Goal: Task Accomplishment & Management: Use online tool/utility

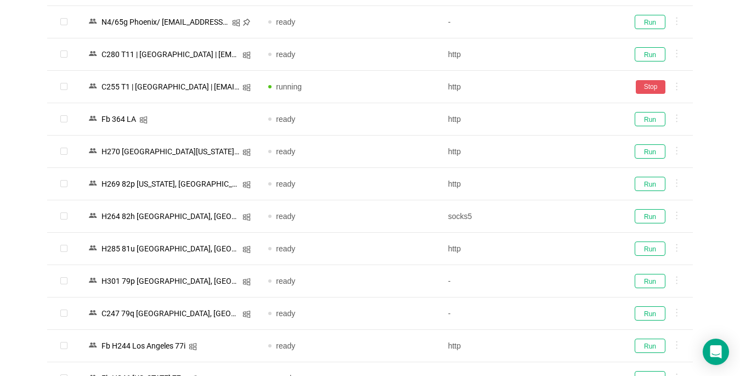
scroll to position [219, 0]
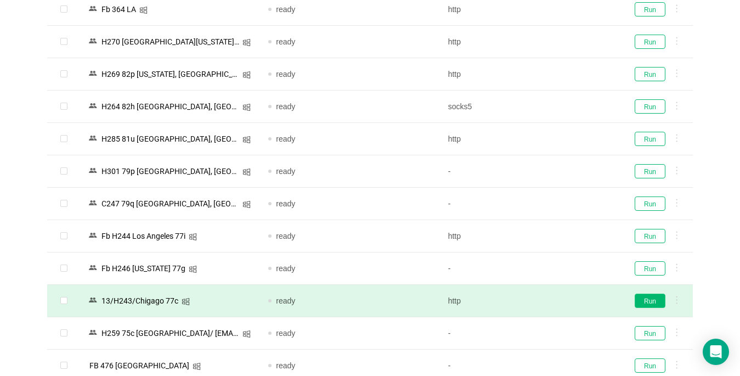
click at [647, 300] on button "Run" at bounding box center [650, 301] width 31 height 14
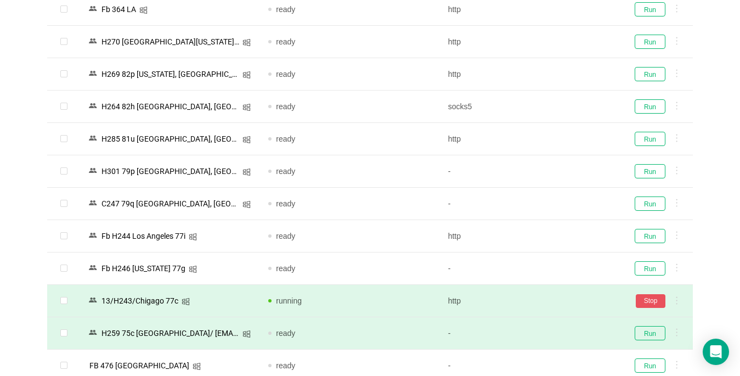
scroll to position [329, 0]
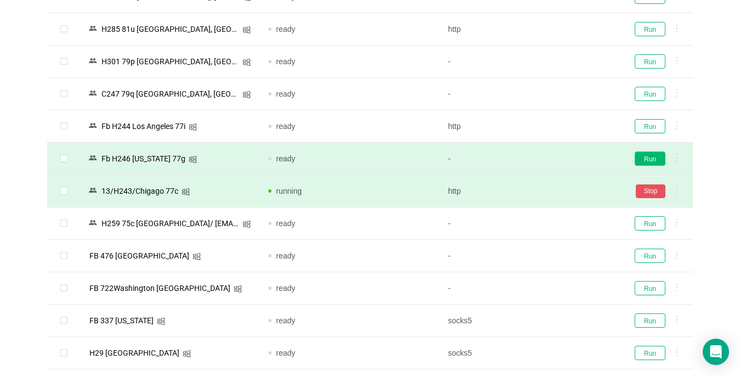
click at [654, 157] on button "Run" at bounding box center [650, 158] width 31 height 14
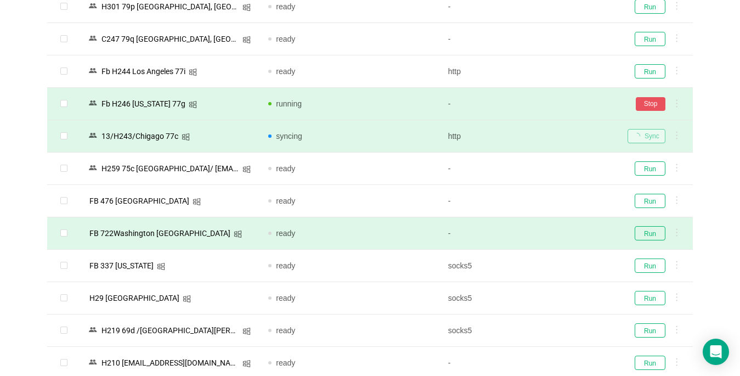
scroll to position [494, 0]
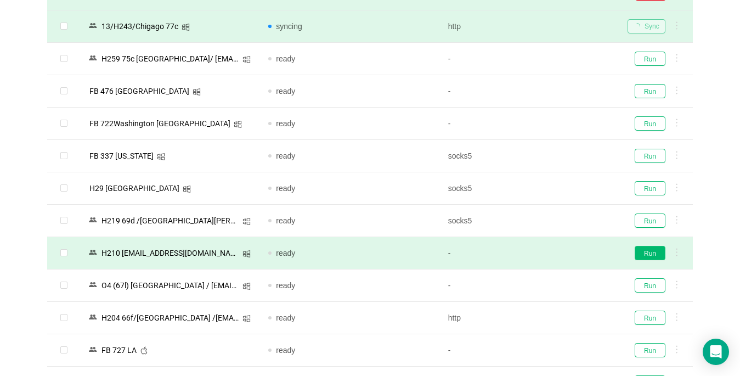
click at [645, 252] on button "Run" at bounding box center [650, 253] width 31 height 14
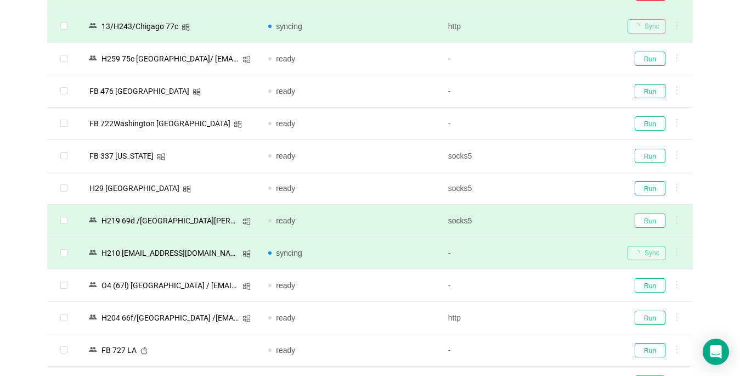
click at [646, 220] on button "Run" at bounding box center [650, 220] width 31 height 14
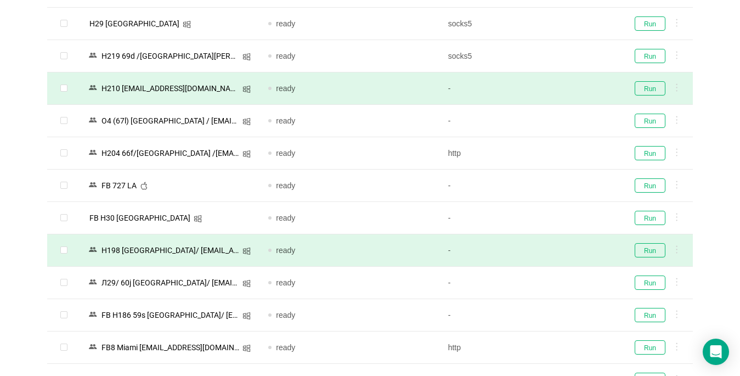
scroll to position [768, 0]
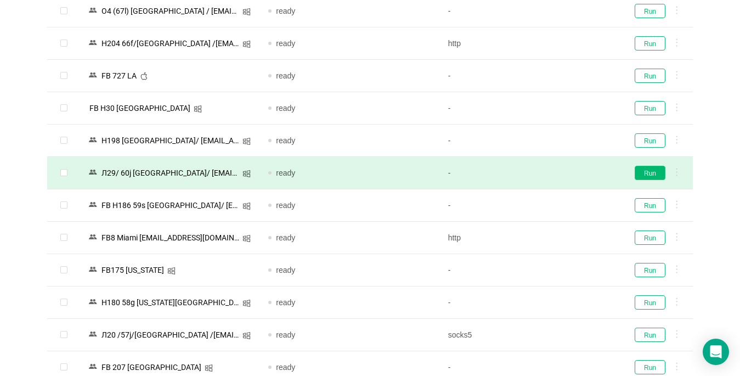
click at [646, 174] on button "Run" at bounding box center [650, 173] width 31 height 14
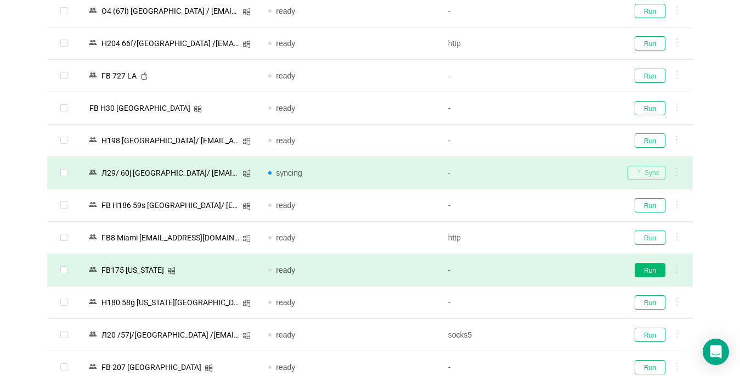
click at [643, 238] on button "Run" at bounding box center [650, 237] width 31 height 14
click at [651, 269] on button "Run" at bounding box center [650, 270] width 31 height 14
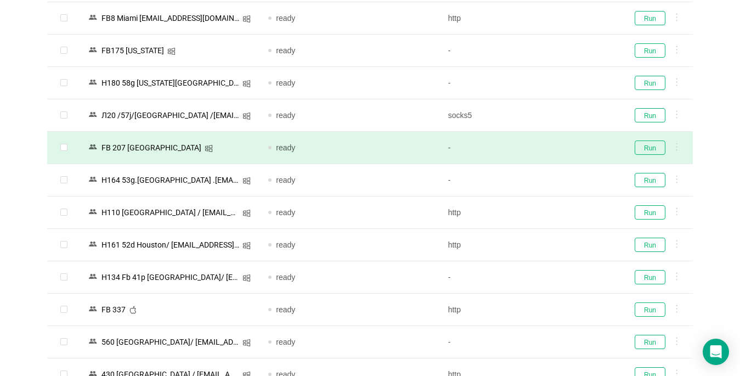
scroll to position [1042, 0]
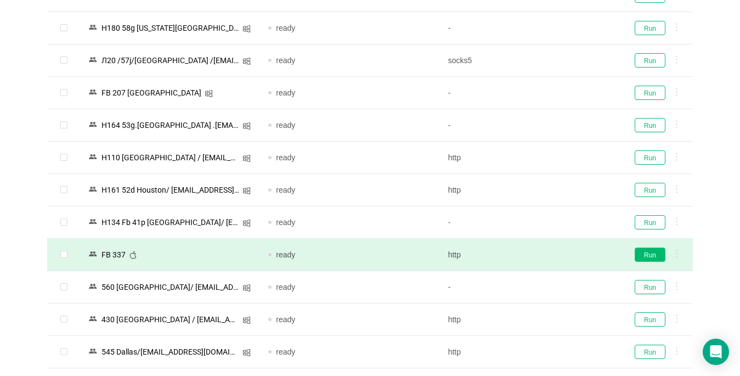
click at [645, 251] on button "Run" at bounding box center [650, 254] width 31 height 14
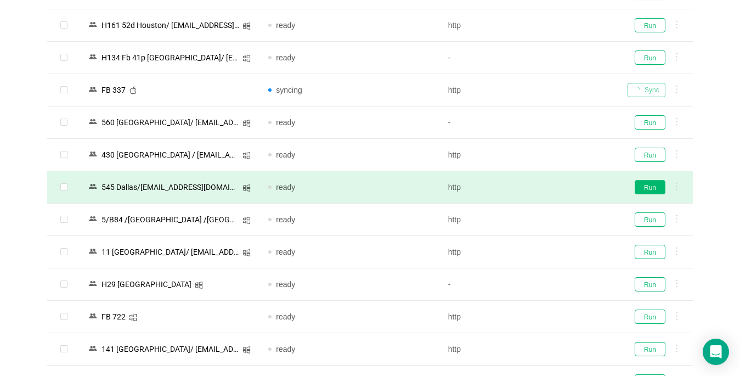
click at [646, 188] on button "Run" at bounding box center [650, 187] width 31 height 14
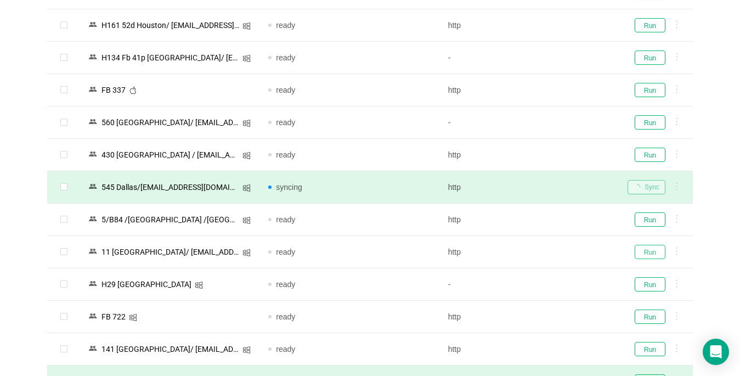
click at [642, 254] on button "Run" at bounding box center [650, 252] width 31 height 14
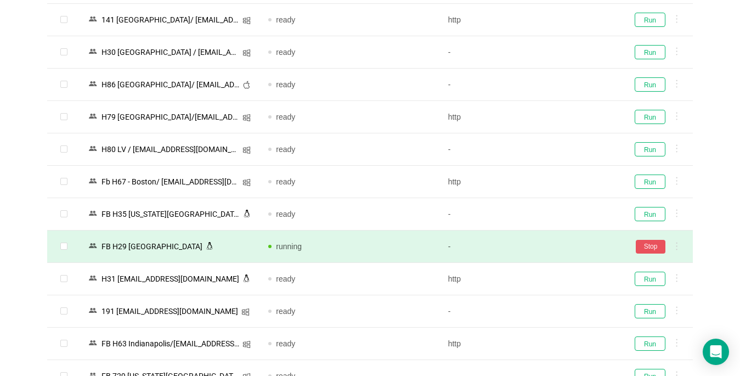
scroll to position [1591, 0]
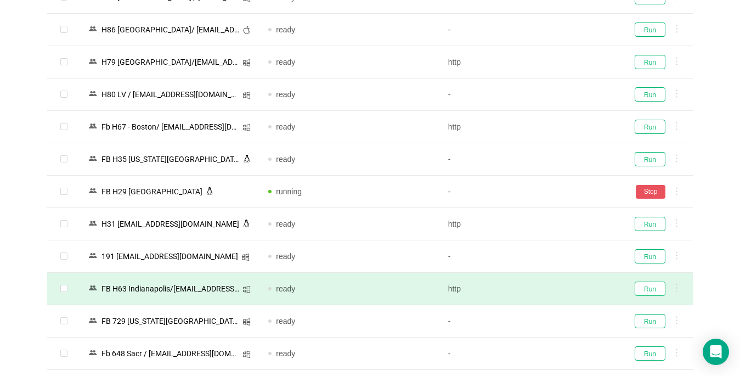
click at [645, 287] on button "Run" at bounding box center [650, 288] width 31 height 14
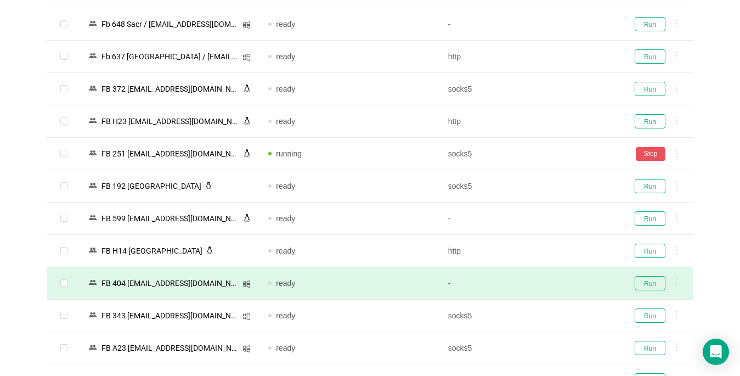
scroll to position [1975, 0]
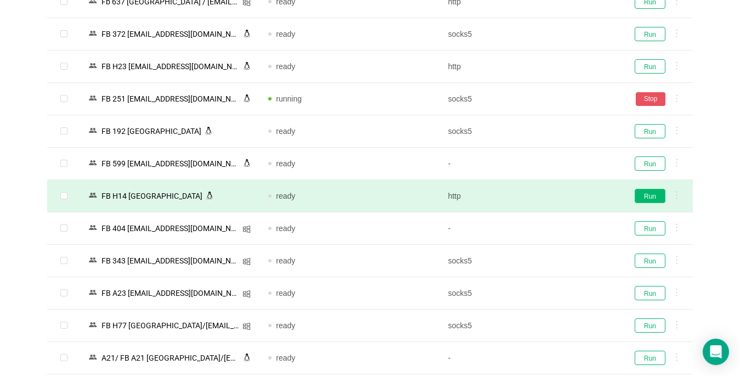
click at [645, 195] on button "Run" at bounding box center [650, 196] width 31 height 14
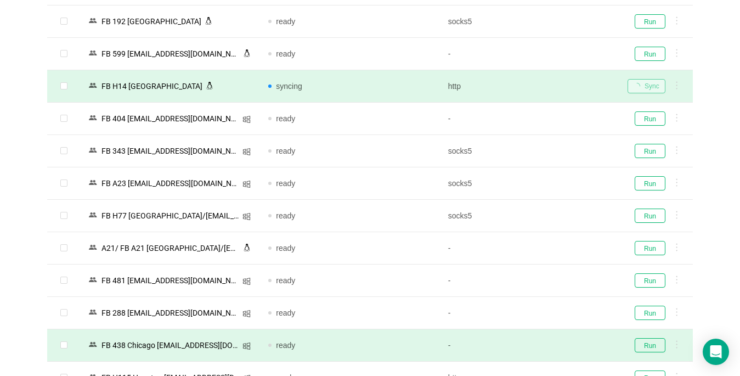
scroll to position [2195, 0]
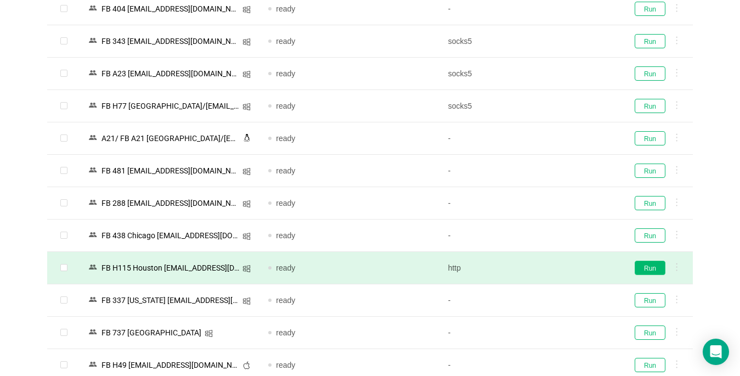
click at [641, 267] on button "Run" at bounding box center [650, 268] width 31 height 14
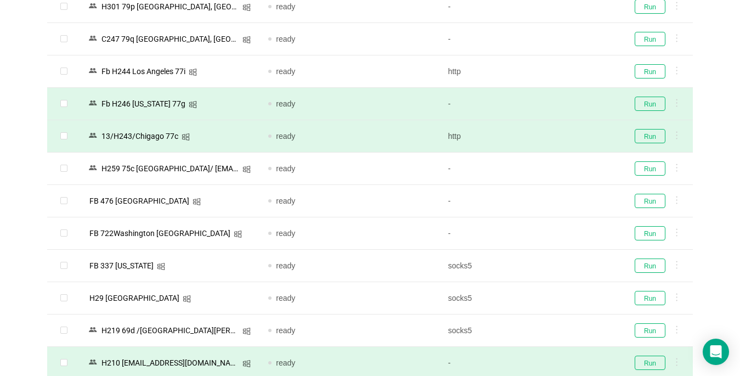
scroll to position [55, 0]
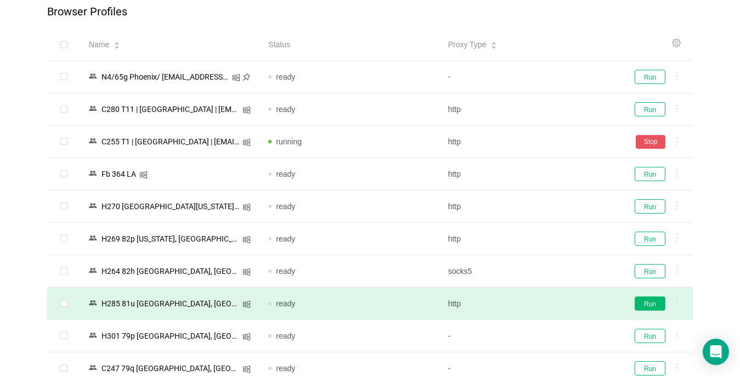
click at [658, 301] on button "Run" at bounding box center [650, 303] width 31 height 14
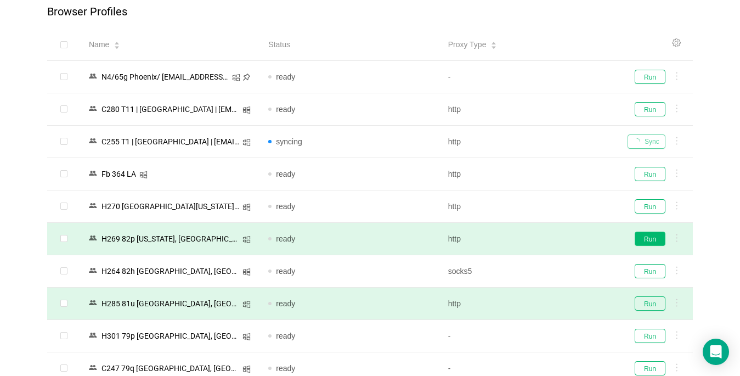
click at [651, 235] on button "Run" at bounding box center [650, 239] width 31 height 14
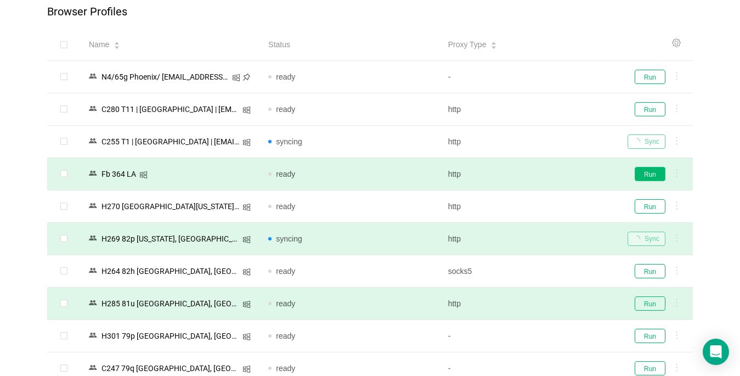
click at [653, 170] on button "Run" at bounding box center [650, 174] width 31 height 14
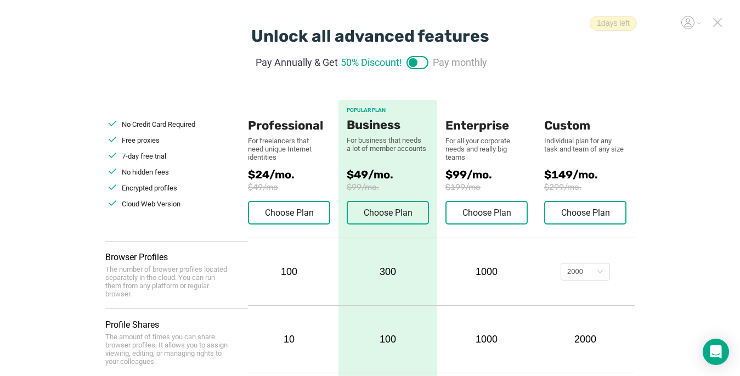
click at [718, 22] on icon at bounding box center [718, 23] width 8 height 8
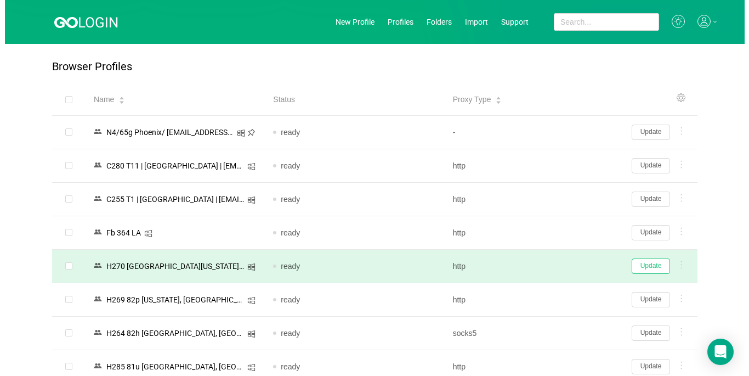
scroll to position [110, 0]
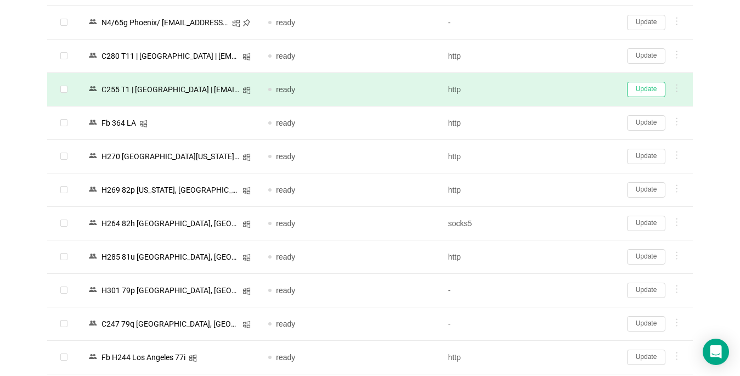
click at [643, 91] on button "Update" at bounding box center [646, 89] width 38 height 15
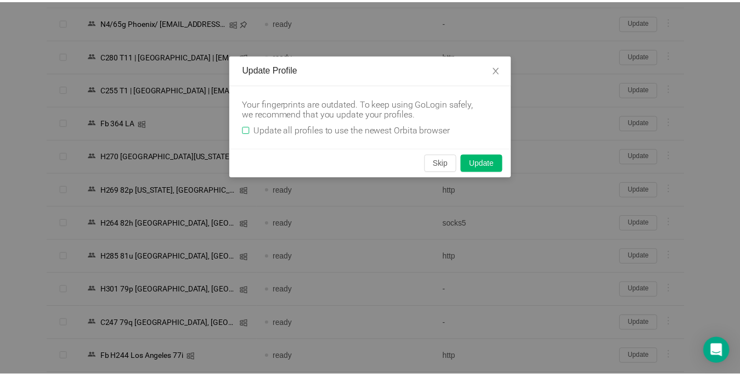
scroll to position [122, 0]
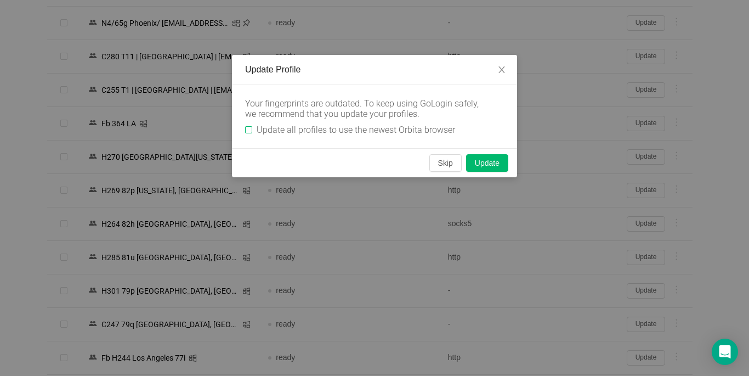
click at [248, 131] on input "Update all profiles to use the newest Orbita browser" at bounding box center [248, 129] width 7 height 7
checkbox input "true"
click at [442, 163] on button "Skip" at bounding box center [446, 163] width 32 height 18
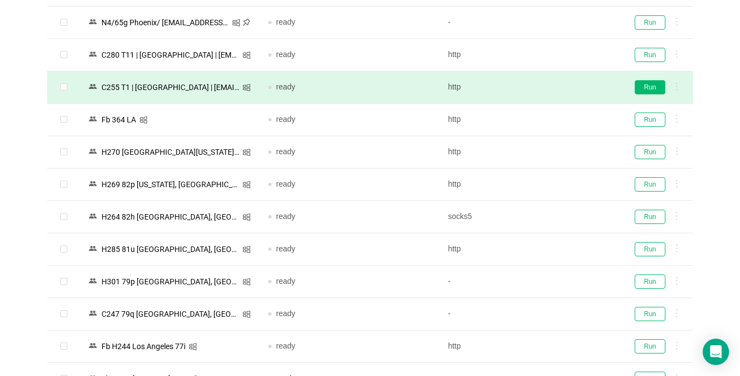
click at [650, 87] on button "Run" at bounding box center [650, 87] width 31 height 14
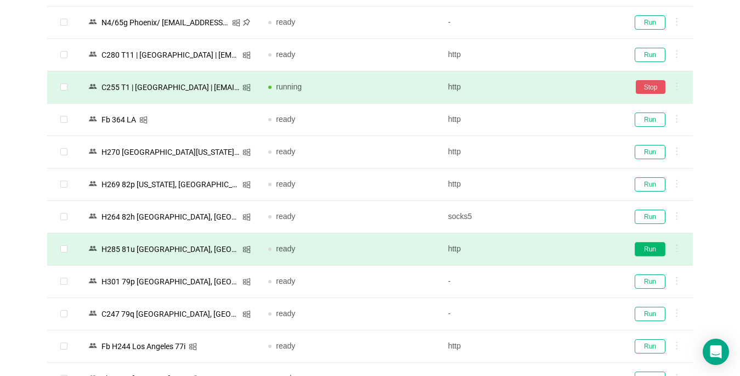
click at [642, 248] on button "Run" at bounding box center [650, 249] width 31 height 14
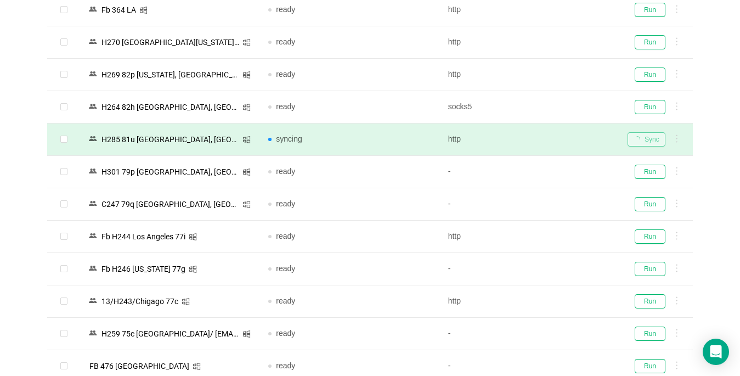
scroll to position [286, 0]
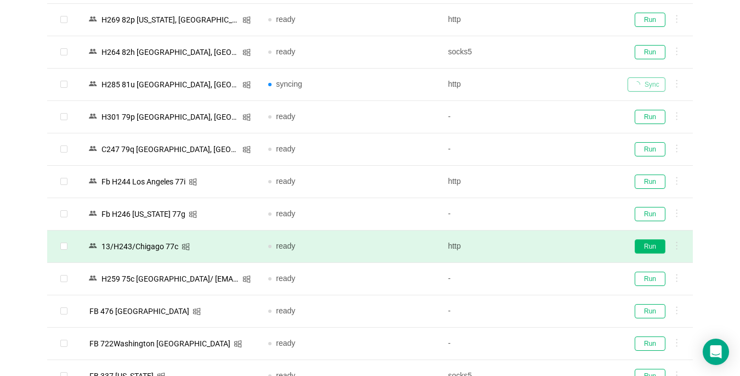
click at [651, 247] on button "Run" at bounding box center [650, 246] width 31 height 14
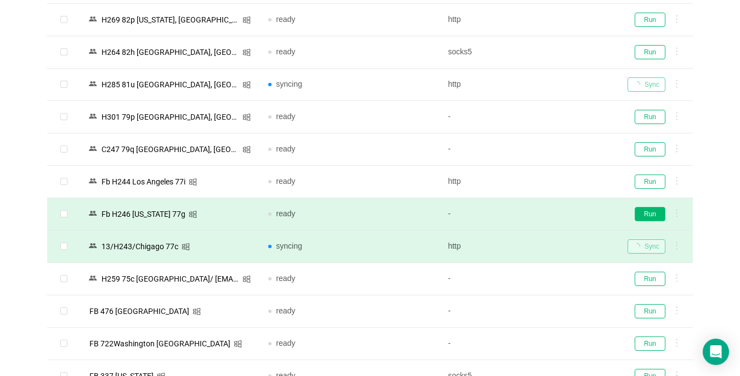
click at [656, 209] on button "Run" at bounding box center [650, 214] width 31 height 14
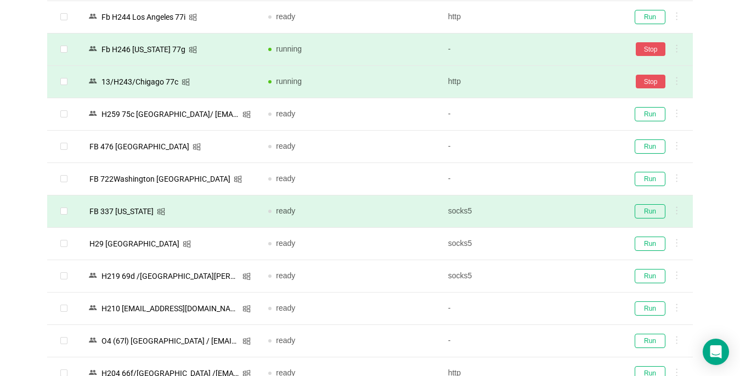
scroll to position [506, 0]
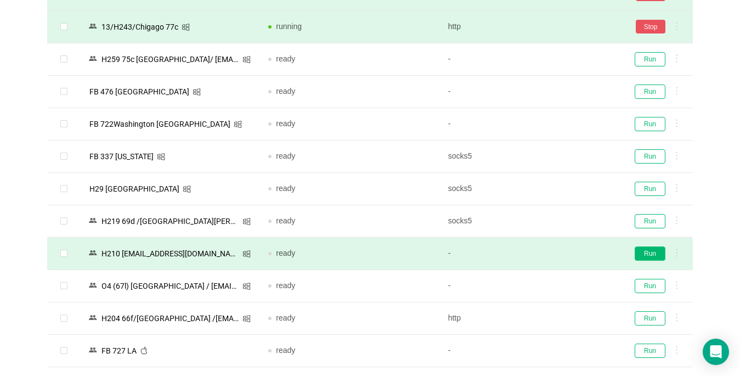
click at [647, 254] on button "Run" at bounding box center [650, 253] width 31 height 14
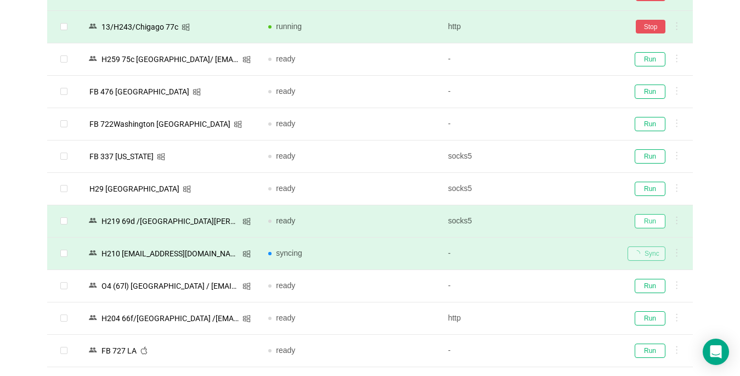
click at [653, 220] on button "Run" at bounding box center [650, 221] width 31 height 14
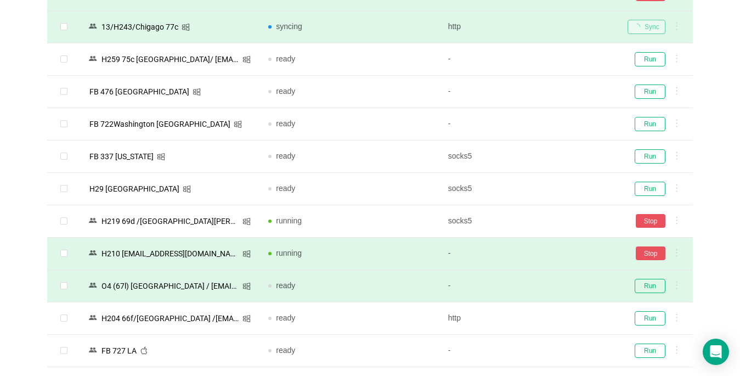
scroll to position [670, 0]
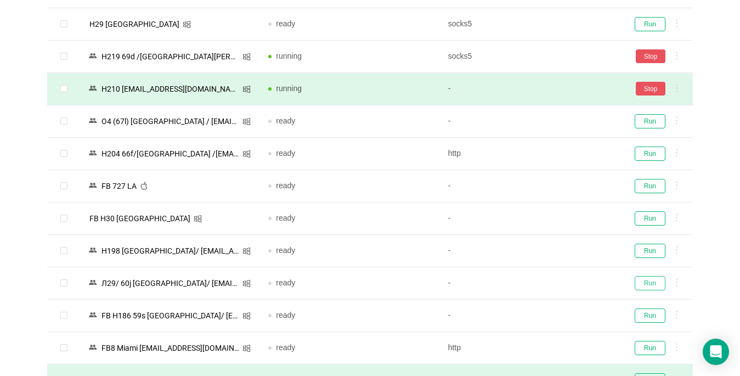
click at [641, 282] on button "Run" at bounding box center [650, 283] width 31 height 14
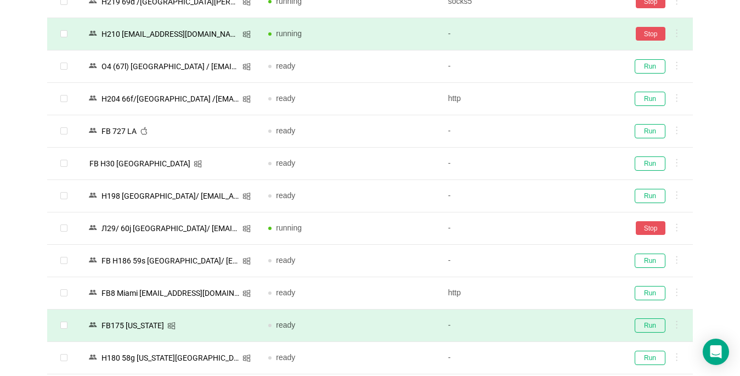
scroll to position [835, 0]
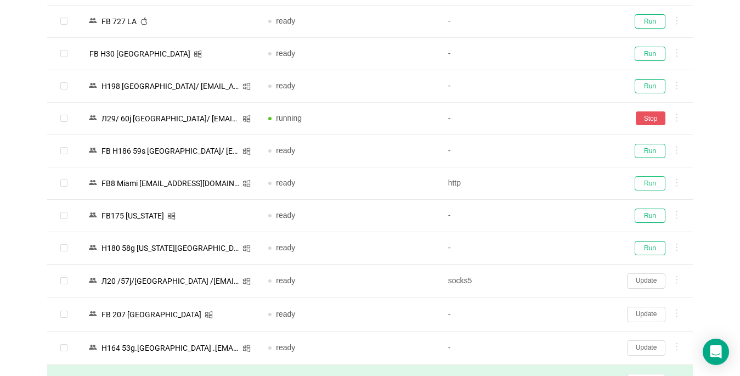
click at [649, 183] on button "Run" at bounding box center [650, 183] width 31 height 14
click at [653, 212] on button "Run" at bounding box center [650, 215] width 31 height 14
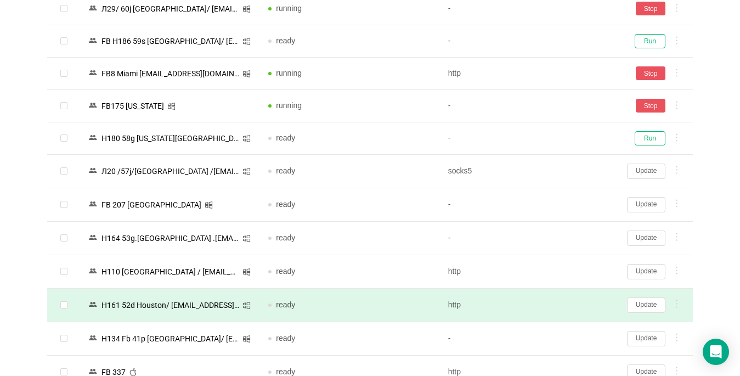
scroll to position [1054, 0]
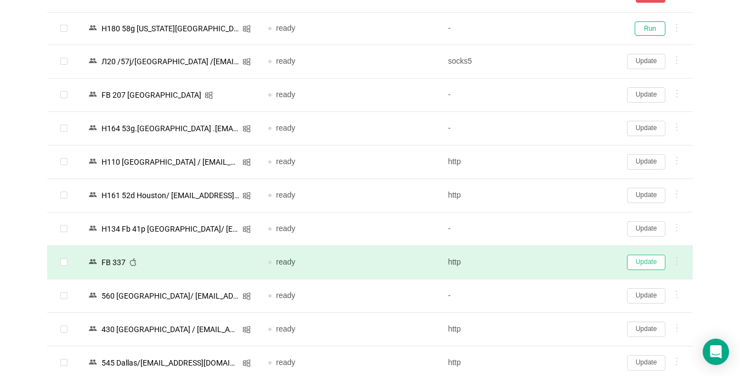
click at [647, 261] on button "Update" at bounding box center [646, 262] width 38 height 15
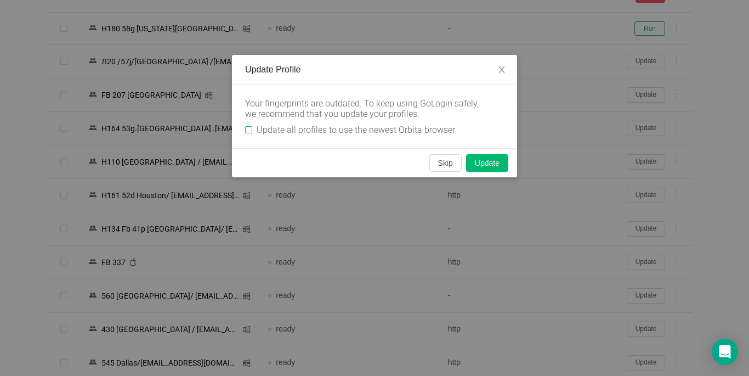
click at [252, 128] on input "Update all profiles to use the newest Orbita browser" at bounding box center [248, 129] width 7 height 7
checkbox input "true"
drag, startPoint x: 443, startPoint y: 167, endPoint x: 447, endPoint y: 189, distance: 22.3
click at [443, 166] on button "Skip" at bounding box center [446, 163] width 32 height 18
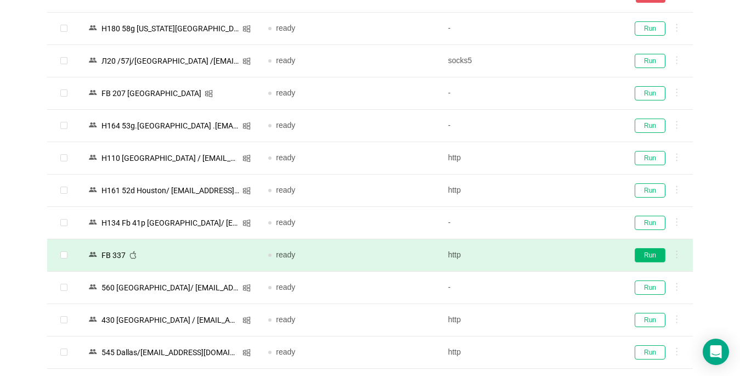
click at [653, 254] on button "Run" at bounding box center [650, 255] width 31 height 14
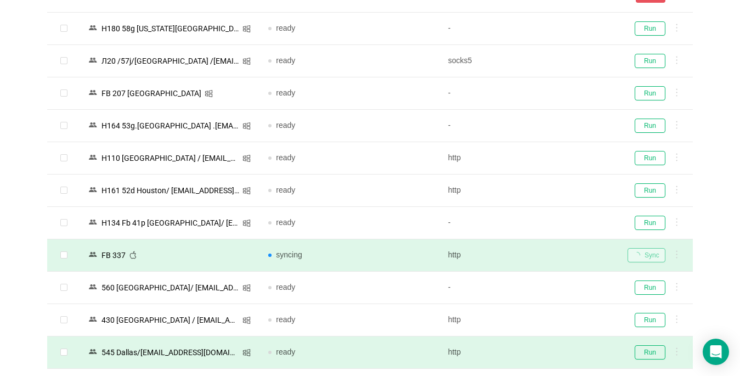
scroll to position [1164, 0]
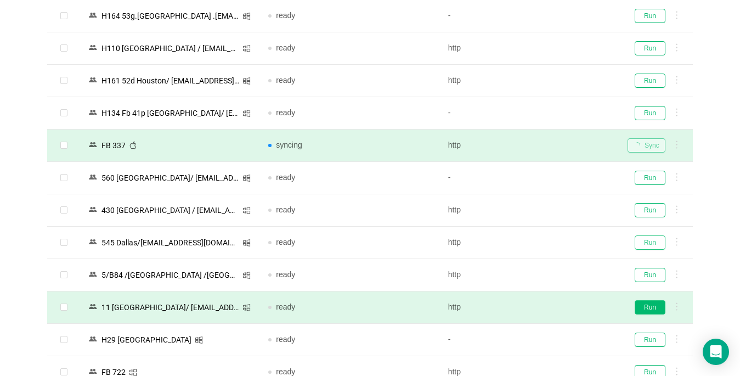
click at [642, 244] on button "Run" at bounding box center [650, 242] width 31 height 14
click at [645, 304] on button "Run" at bounding box center [650, 307] width 31 height 14
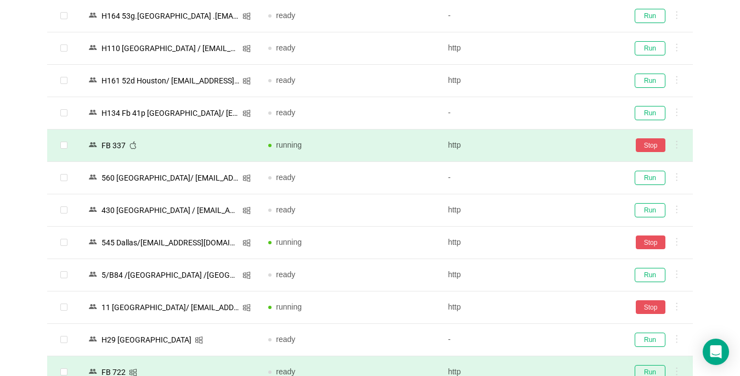
scroll to position [1329, 0]
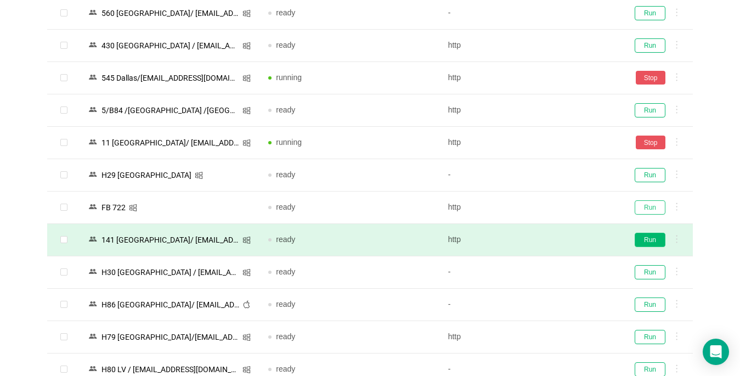
click at [647, 207] on button "Run" at bounding box center [650, 207] width 31 height 14
click at [651, 241] on button "Run" at bounding box center [650, 240] width 31 height 14
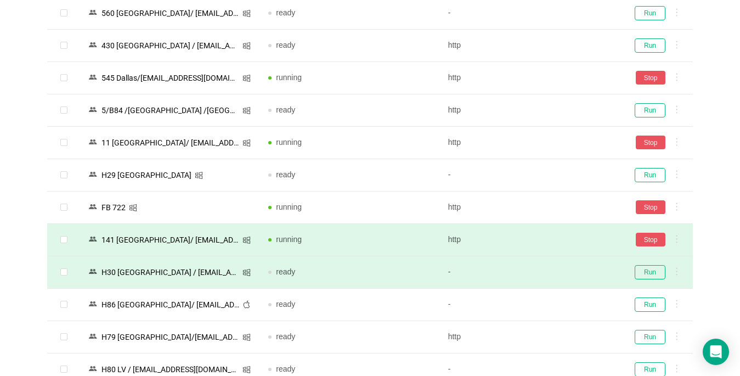
scroll to position [1548, 0]
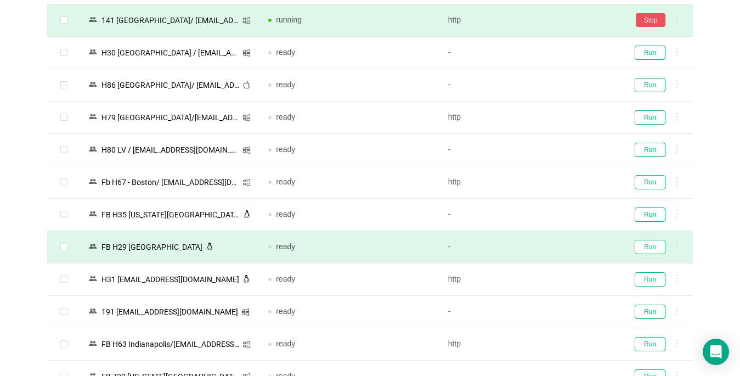
click at [650, 250] on button "Run" at bounding box center [650, 247] width 31 height 14
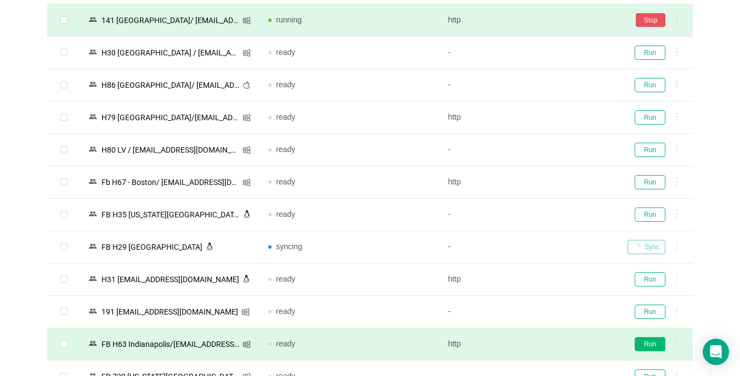
click at [654, 344] on button "Run" at bounding box center [650, 344] width 31 height 14
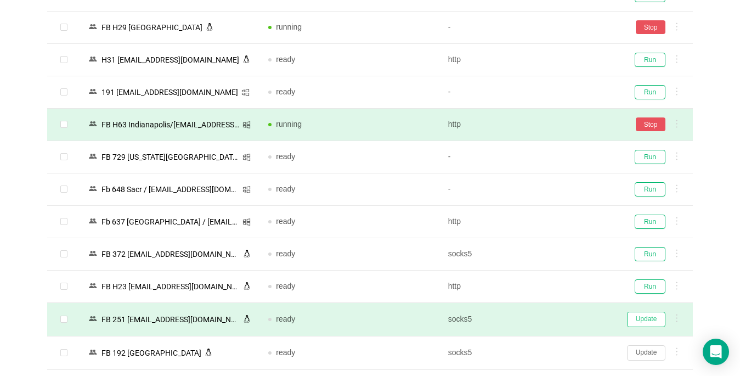
click at [652, 318] on button "Update" at bounding box center [646, 319] width 38 height 15
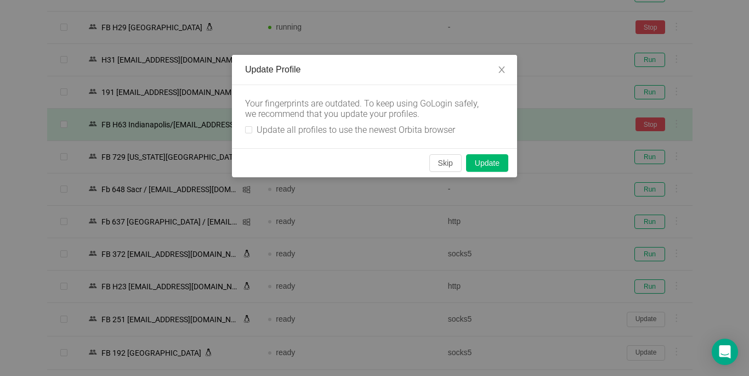
click at [244, 126] on div "Your fingerprints are outdated. To keep using GoLogin safely, we recommend that…" at bounding box center [374, 116] width 285 height 63
click at [247, 128] on input "Update all profiles to use the newest Orbita browser" at bounding box center [248, 129] width 7 height 7
checkbox input "true"
click at [440, 160] on button "Skip" at bounding box center [446, 163] width 32 height 18
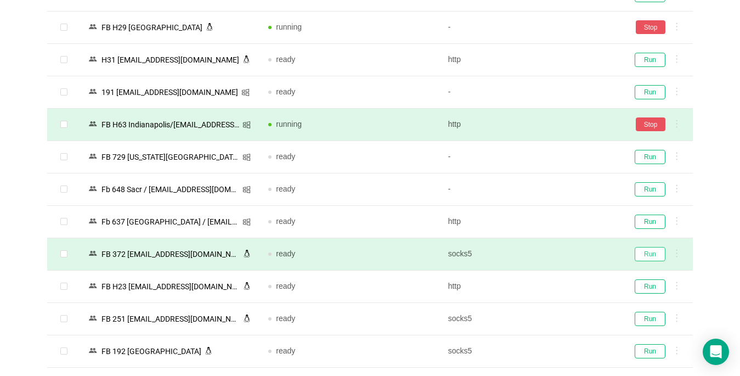
click at [645, 254] on button "Run" at bounding box center [650, 254] width 31 height 14
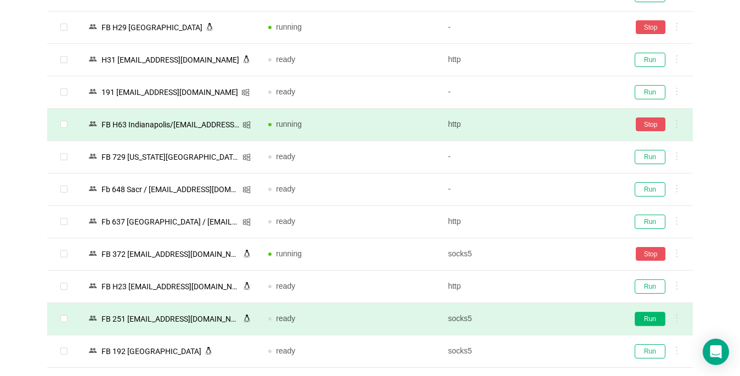
click at [650, 319] on button "Run" at bounding box center [650, 319] width 31 height 14
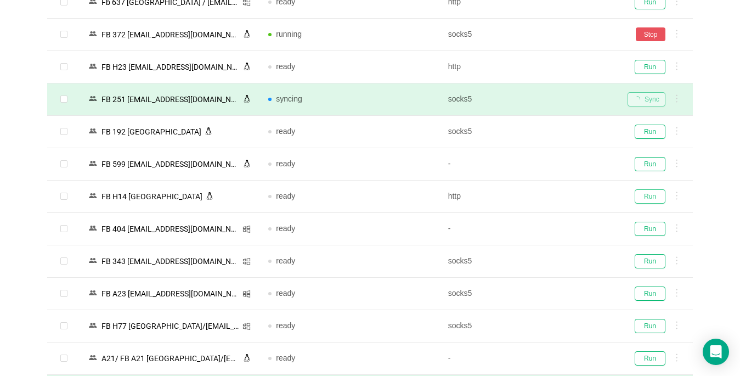
click at [647, 196] on button "Run" at bounding box center [650, 196] width 31 height 14
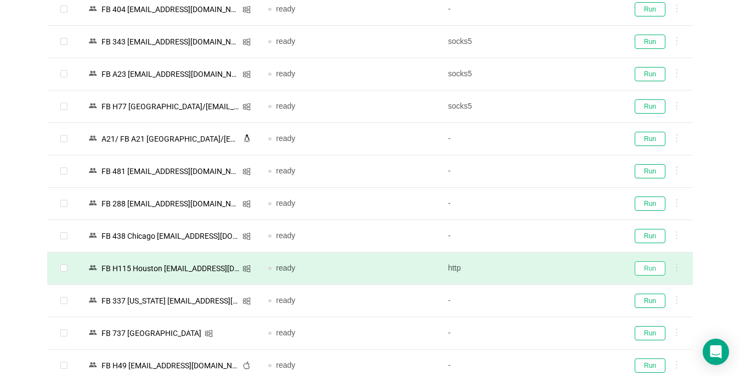
click at [661, 268] on button "Run" at bounding box center [650, 268] width 31 height 14
